Goal: Find specific page/section: Find specific page/section

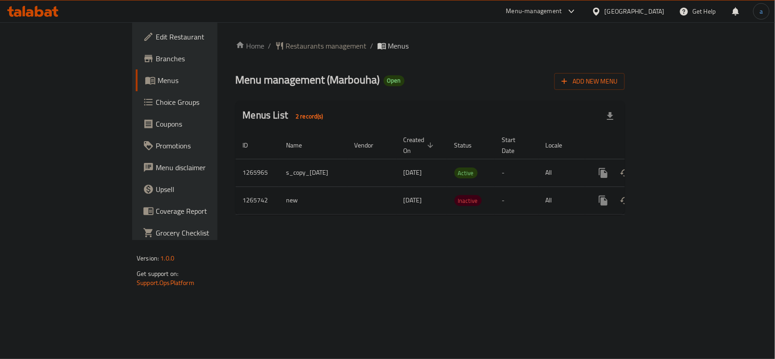
click at [269, 240] on div "Home / Restaurants management / Menus Menu management ( Marbouha ) Open Add New…" at bounding box center [429, 131] width 425 height 218
click at [286, 46] on span "Restaurants management" at bounding box center [326, 45] width 81 height 11
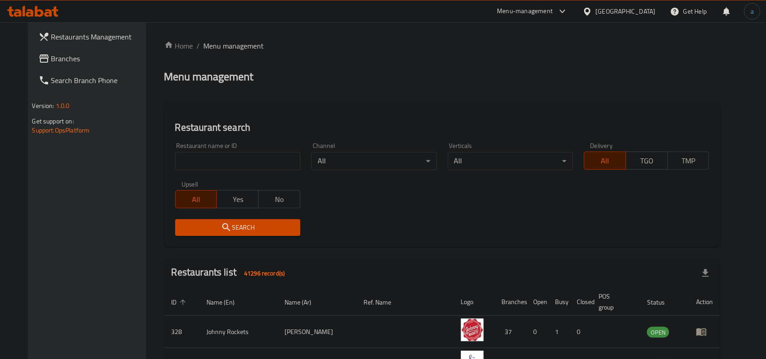
click at [404, 98] on div "Home / Menu management Menu management Restaurant search Restaurant name or ID …" at bounding box center [442, 321] width 556 height 563
click at [632, 14] on div "[GEOGRAPHIC_DATA]" at bounding box center [626, 11] width 60 height 10
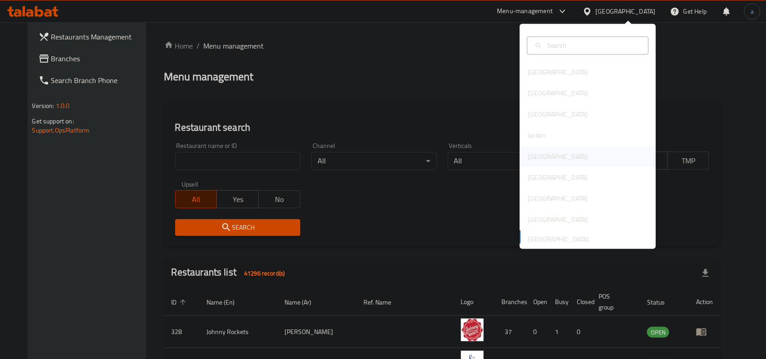
click at [531, 160] on div "[GEOGRAPHIC_DATA]" at bounding box center [558, 157] width 60 height 10
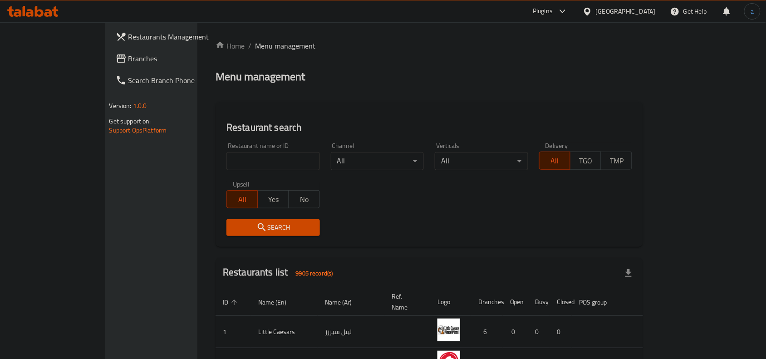
click at [128, 59] on span "Branches" at bounding box center [176, 58] width 97 height 11
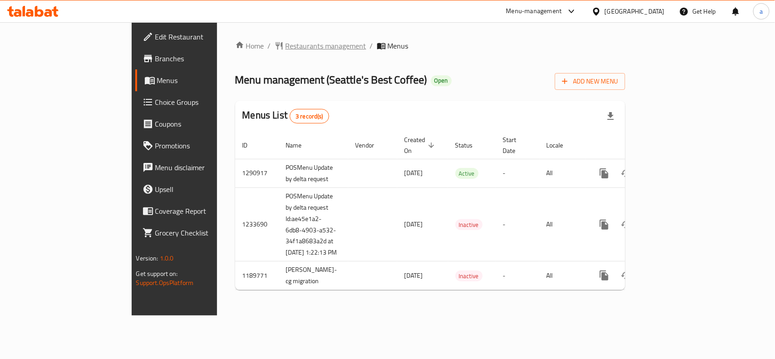
click at [285, 44] on span "Restaurants management" at bounding box center [325, 45] width 81 height 11
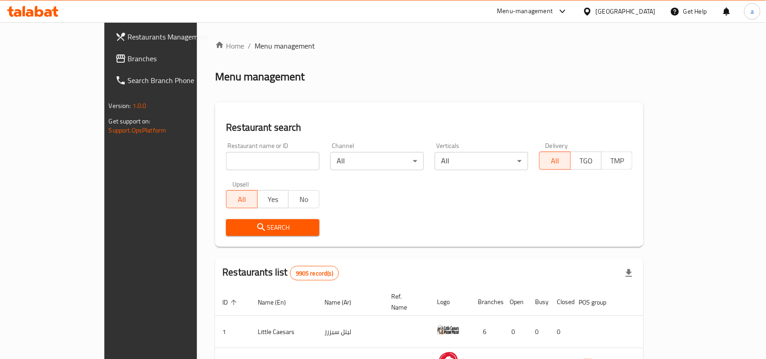
click at [226, 157] on input "search" at bounding box center [272, 161] width 93 height 18
paste input "644956"
type input "644956"
click button "Search" at bounding box center [272, 227] width 93 height 17
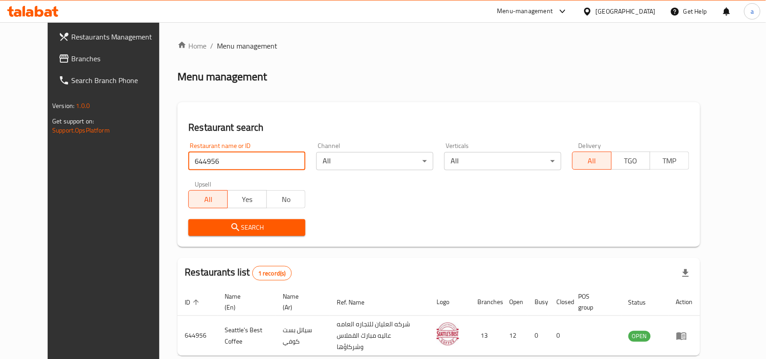
click at [639, 9] on div "[GEOGRAPHIC_DATA]" at bounding box center [626, 11] width 60 height 10
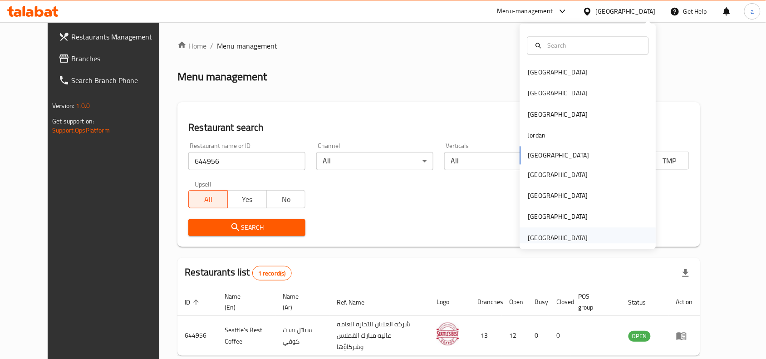
click at [568, 236] on div "[GEOGRAPHIC_DATA]" at bounding box center [558, 238] width 60 height 10
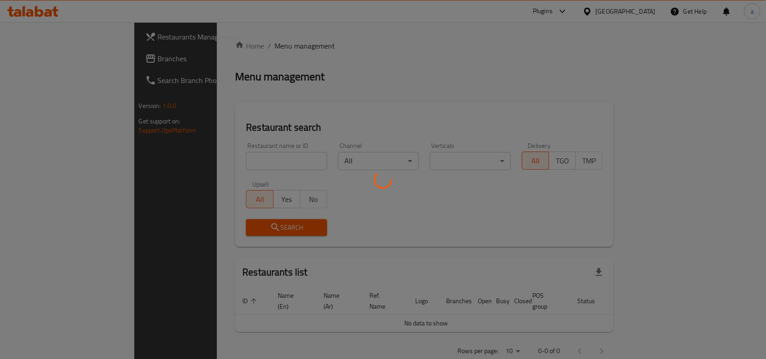
click at [46, 61] on div at bounding box center [383, 179] width 766 height 359
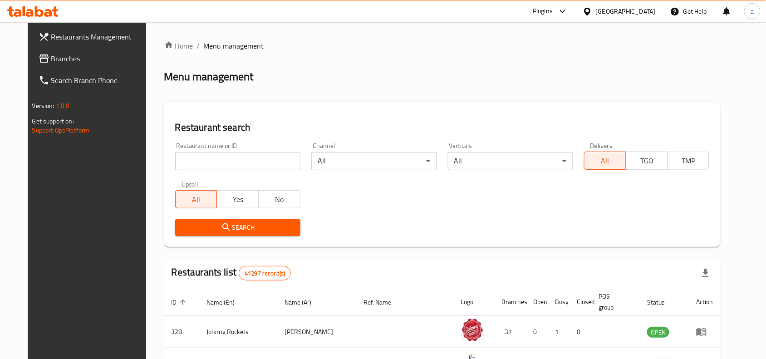
click at [51, 57] on span "Branches" at bounding box center [99, 58] width 97 height 11
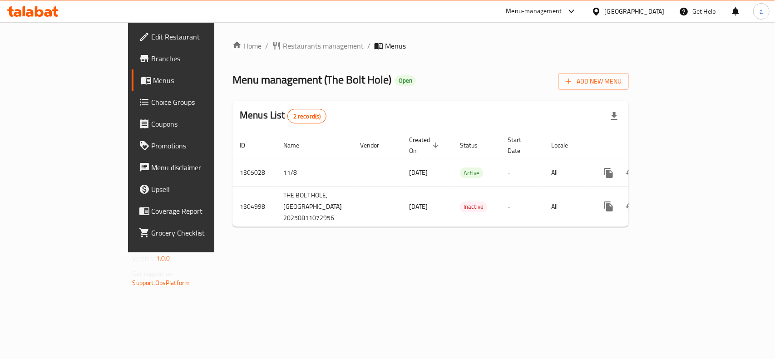
click at [243, 57] on div "Home / Restaurants management / Menus Menu management ( The Bolt Hole ) Open Ad…" at bounding box center [430, 137] width 396 height 194
click at [283, 48] on span "Restaurants management" at bounding box center [323, 45] width 81 height 11
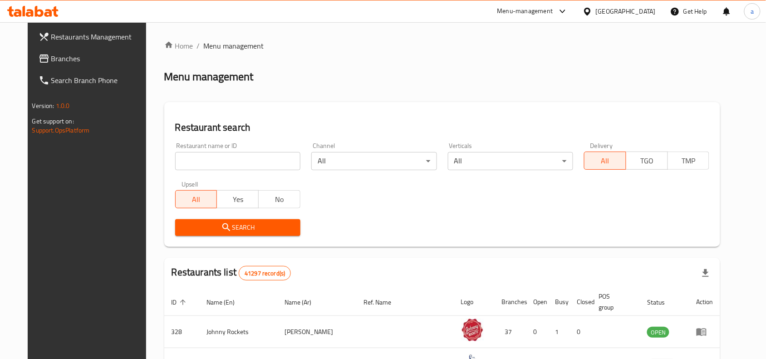
click at [222, 158] on input "search" at bounding box center [237, 161] width 125 height 18
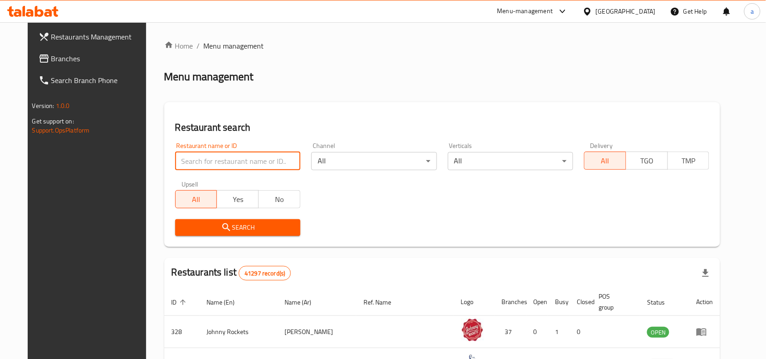
paste input "703514"
type input "703514"
click button "Search" at bounding box center [237, 227] width 125 height 17
